Goal: Task Accomplishment & Management: Manage account settings

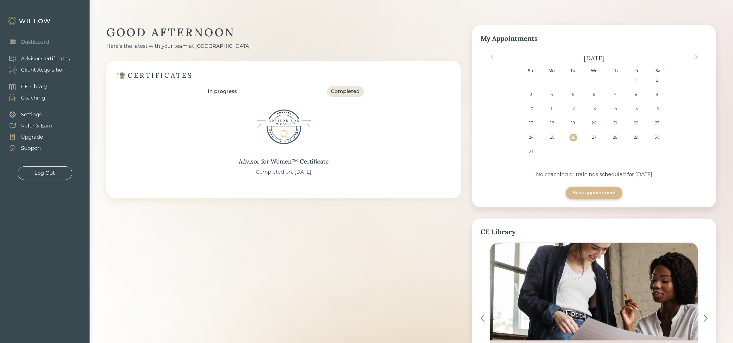
click at [45, 69] on div "Client Acquisition" at bounding box center [43, 70] width 45 height 8
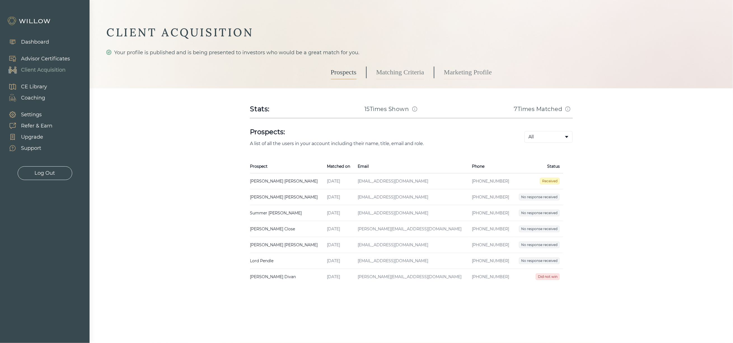
drag, startPoint x: 226, startPoint y: 177, endPoint x: 223, endPoint y: 182, distance: 5.9
click at [223, 182] on div "CLIENT ACQUISITION Your profile is published and is being presented to investor…" at bounding box center [411, 155] width 610 height 260
drag, startPoint x: 286, startPoint y: 184, endPoint x: 251, endPoint y: 183, distance: 34.7
click at [251, 183] on td "[PERSON_NAME] Created on [DATE] Email [EMAIL_ADDRESS][DOMAIN_NAME] Phone [PHONE…" at bounding box center [286, 182] width 73 height 16
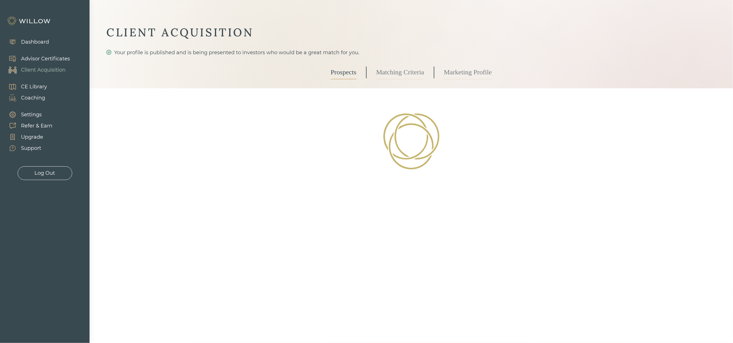
select select "3"
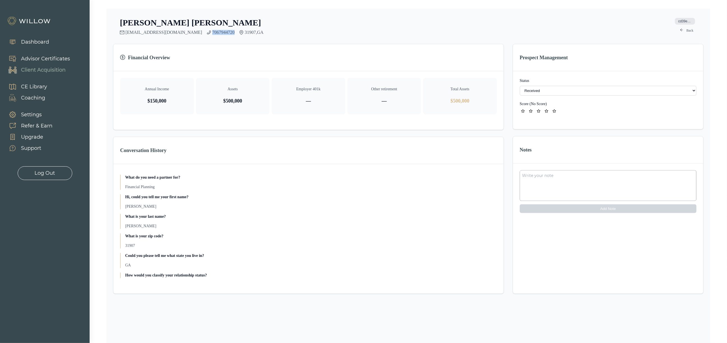
drag, startPoint x: 213, startPoint y: 30, endPoint x: 189, endPoint y: 30, distance: 23.2
click at [189, 30] on div "[EMAIL_ADDRESS][DOMAIN_NAME] 7067944720 31907 , [GEOGRAPHIC_DATA]" at bounding box center [192, 32] width 144 height 5
copy link "7067944720"
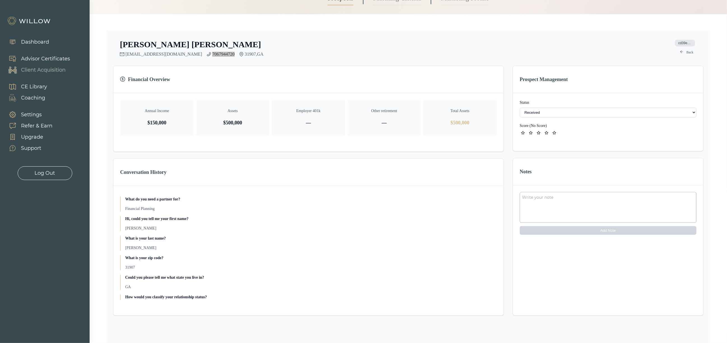
scroll to position [54, 0]
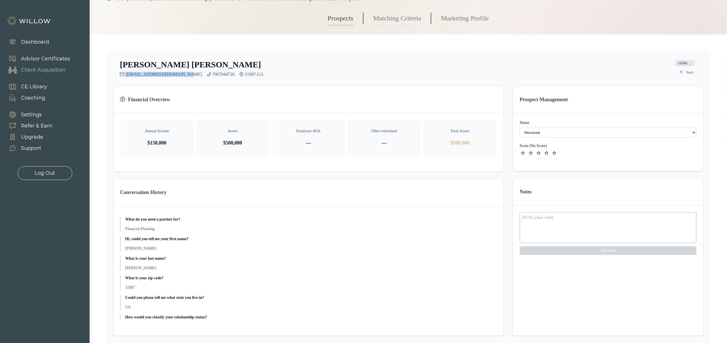
drag, startPoint x: 181, startPoint y: 75, endPoint x: 126, endPoint y: 76, distance: 54.9
click at [126, 76] on div "[PERSON_NAME] [EMAIL_ADDRESS][DOMAIN_NAME] 7067944720 31907 , GA cd39e427-0f71-…" at bounding box center [408, 198] width 590 height 277
copy link "[EMAIL_ADDRESS][DOMAIN_NAME]"
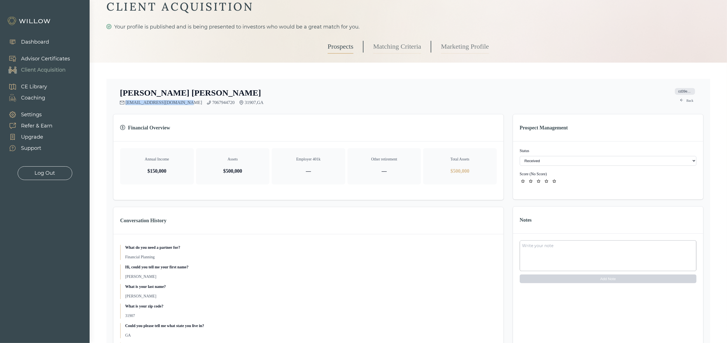
scroll to position [0, 0]
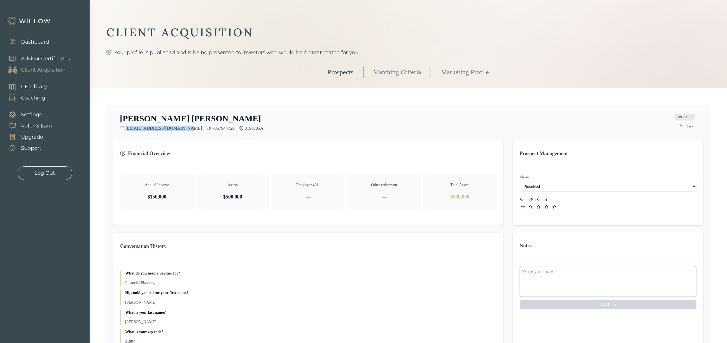
click at [340, 74] on link "Prospects" at bounding box center [340, 72] width 26 height 14
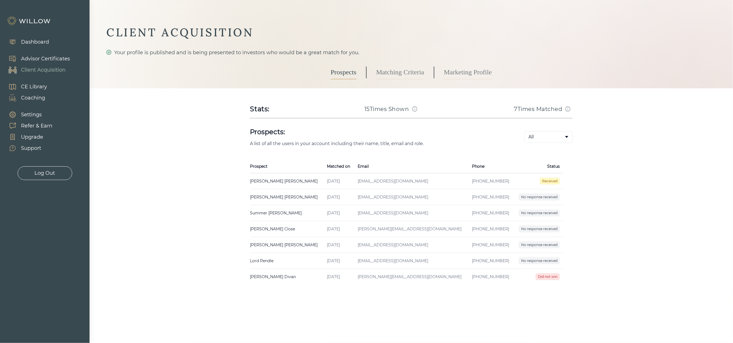
click at [557, 181] on span "Received" at bounding box center [550, 181] width 20 height 7
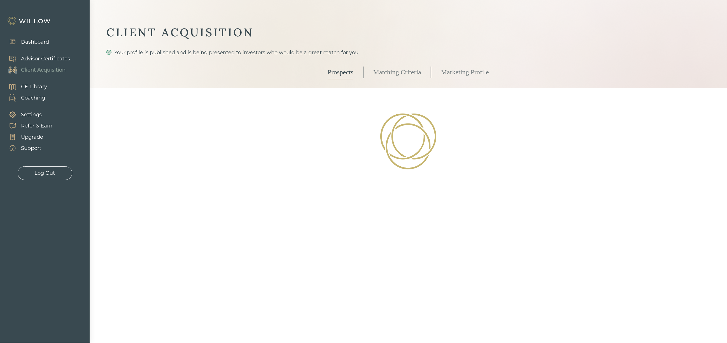
select select "3"
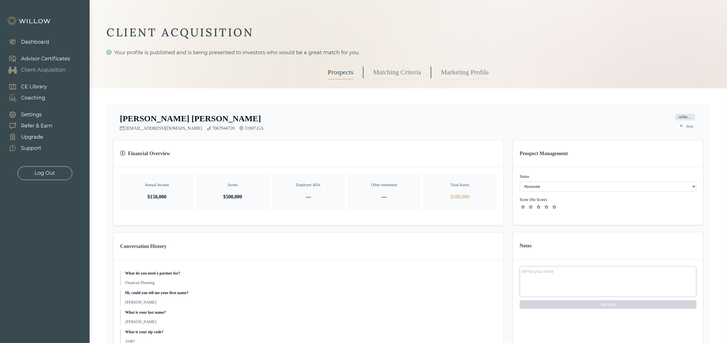
click at [417, 74] on link "Matching Criteria" at bounding box center [397, 72] width 48 height 14
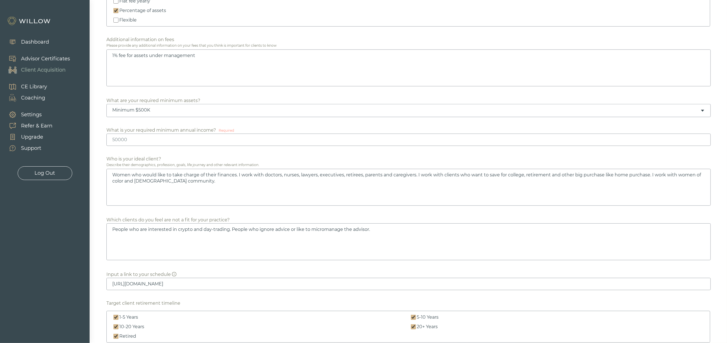
scroll to position [252, 0]
click at [554, 117] on div "Minimum $500K" at bounding box center [408, 110] width 604 height 13
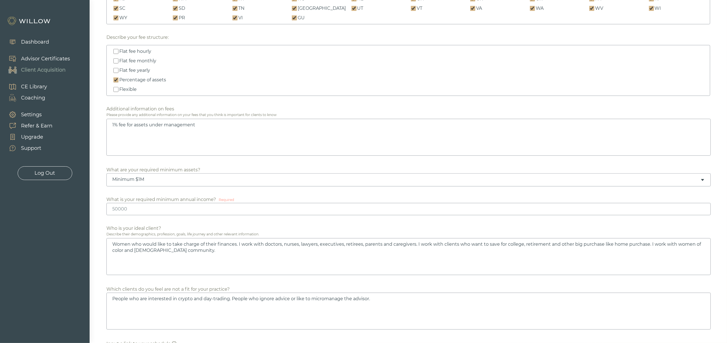
scroll to position [168, 0]
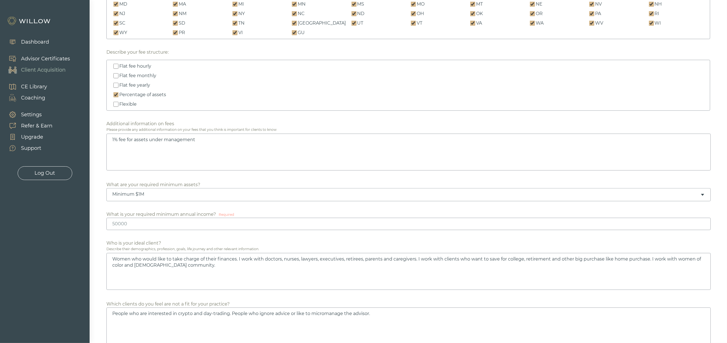
click at [365, 200] on div "Minimum $1M" at bounding box center [408, 194] width 604 height 13
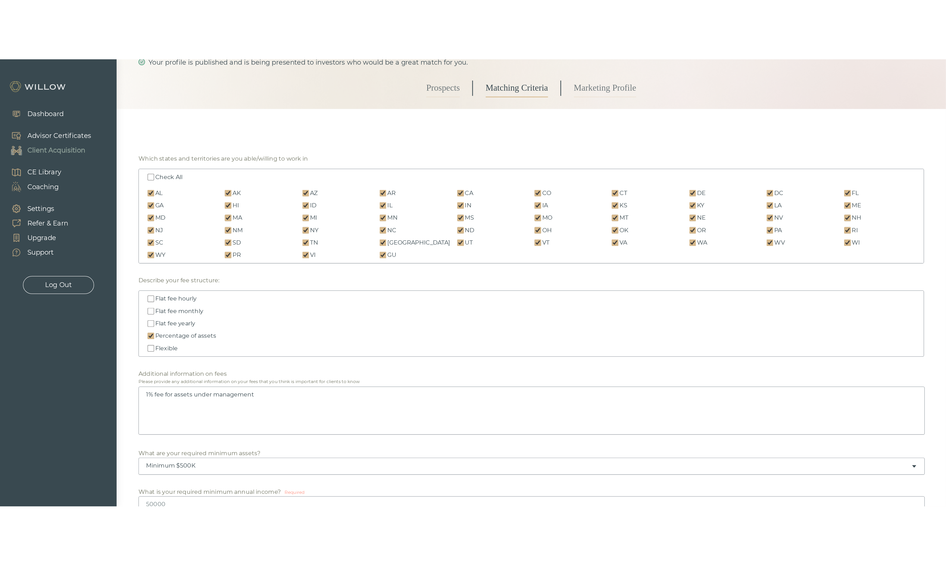
scroll to position [0, 0]
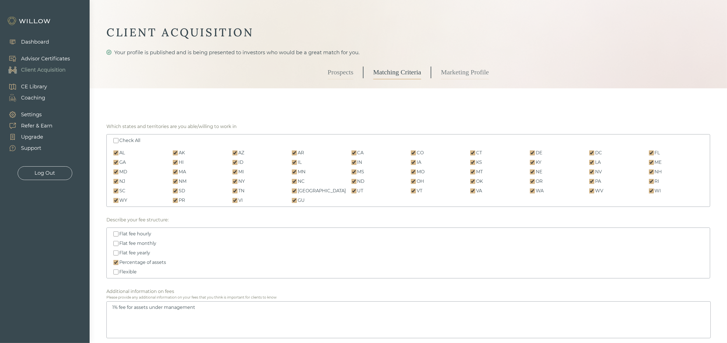
click at [340, 73] on link "Prospects" at bounding box center [340, 72] width 26 height 14
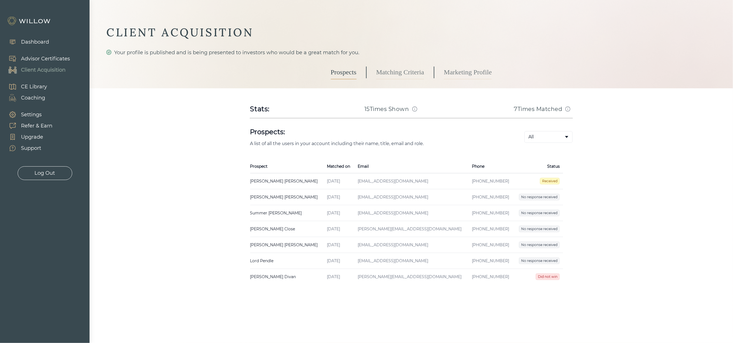
click at [405, 75] on link "Matching Criteria" at bounding box center [400, 72] width 48 height 14
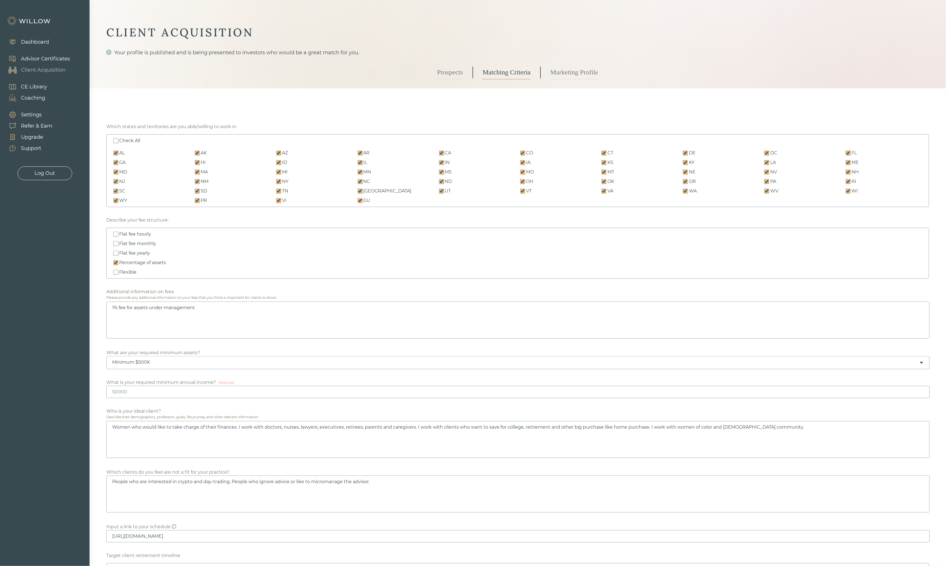
click at [684, 70] on div "Prospects Matching Criteria Marketing Profile" at bounding box center [517, 73] width 823 height 32
